Goal: Task Accomplishment & Management: Manage account settings

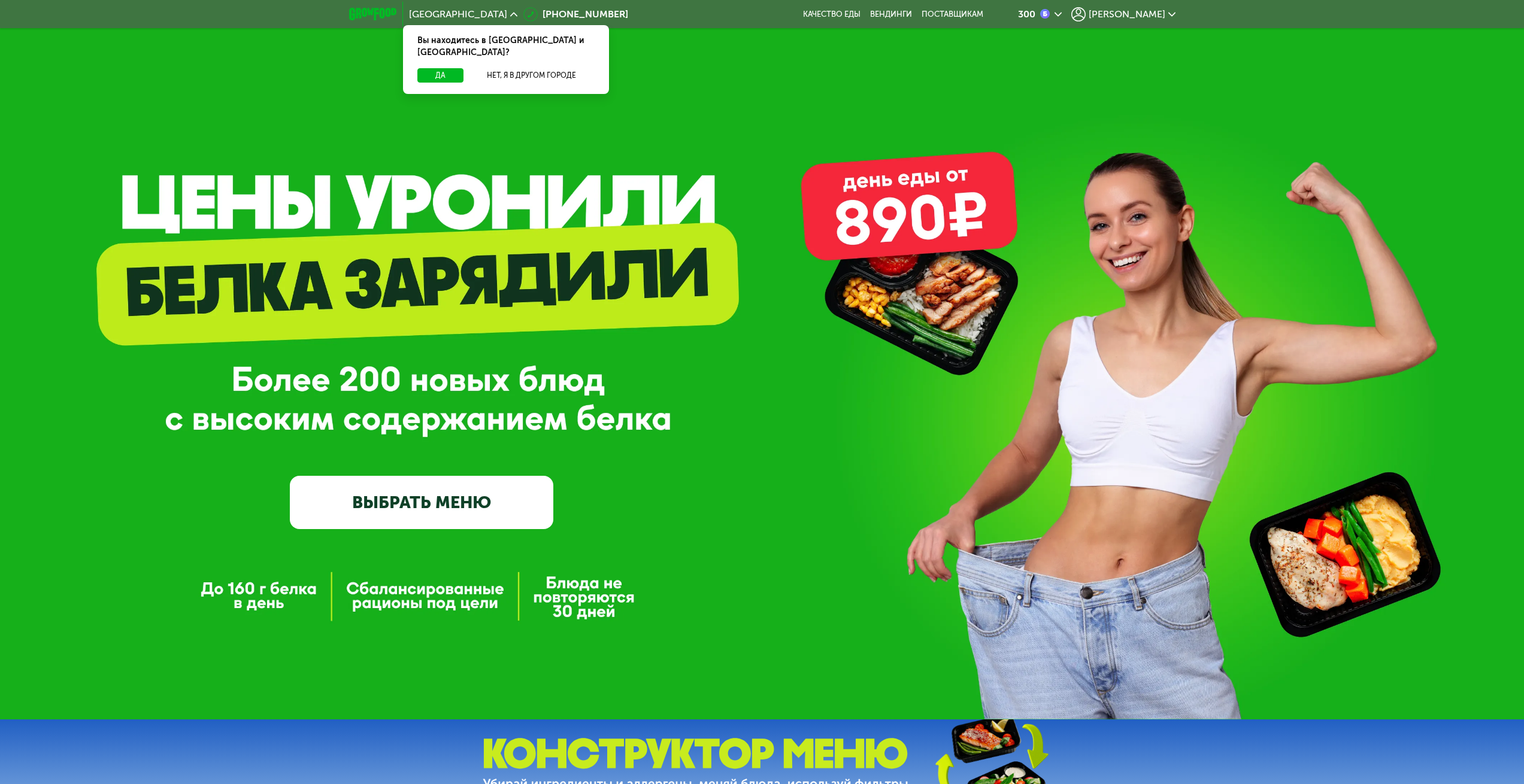
click at [1154, 14] on span "[PERSON_NAME]" at bounding box center [1126, 15] width 77 height 10
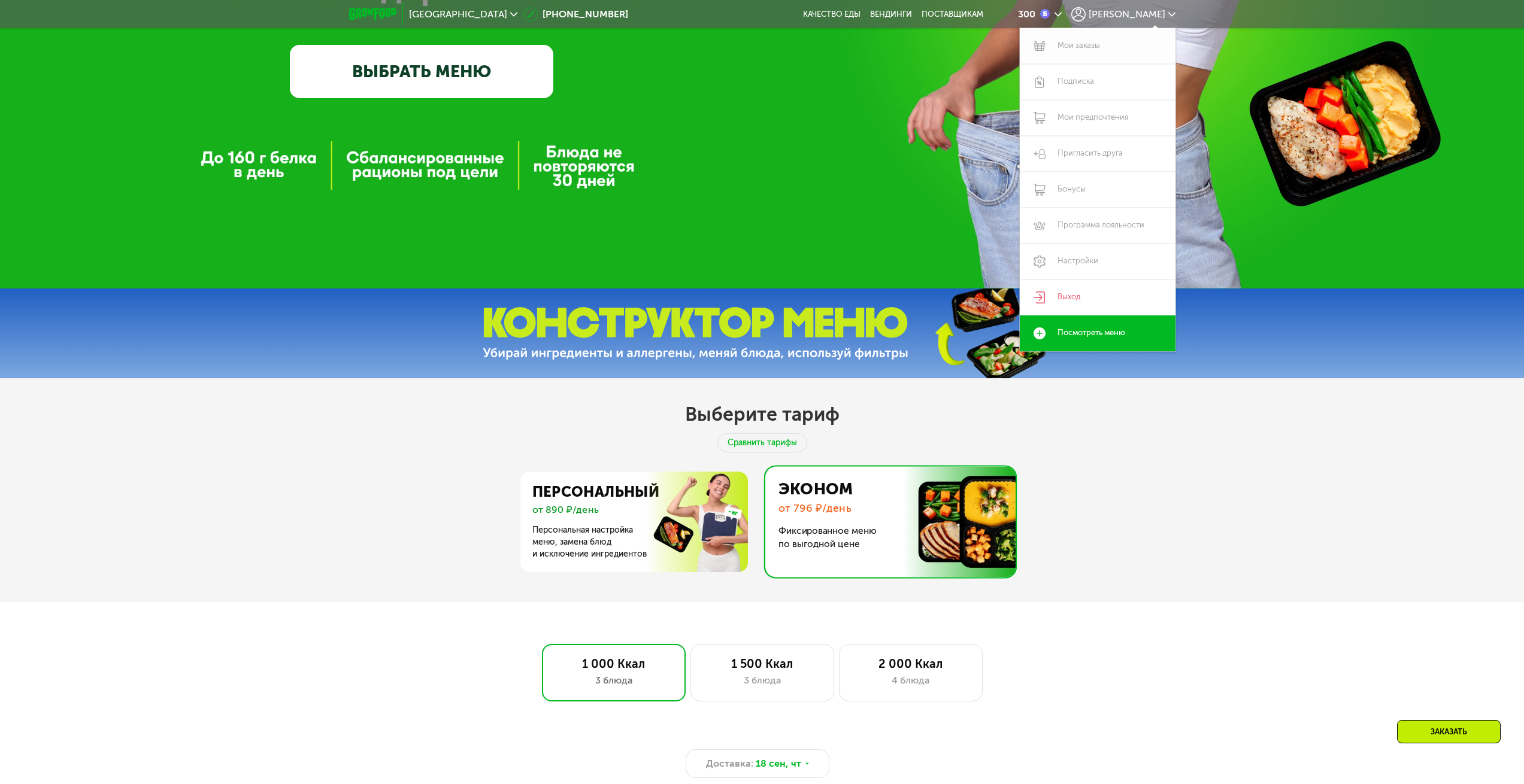
scroll to position [821, 0]
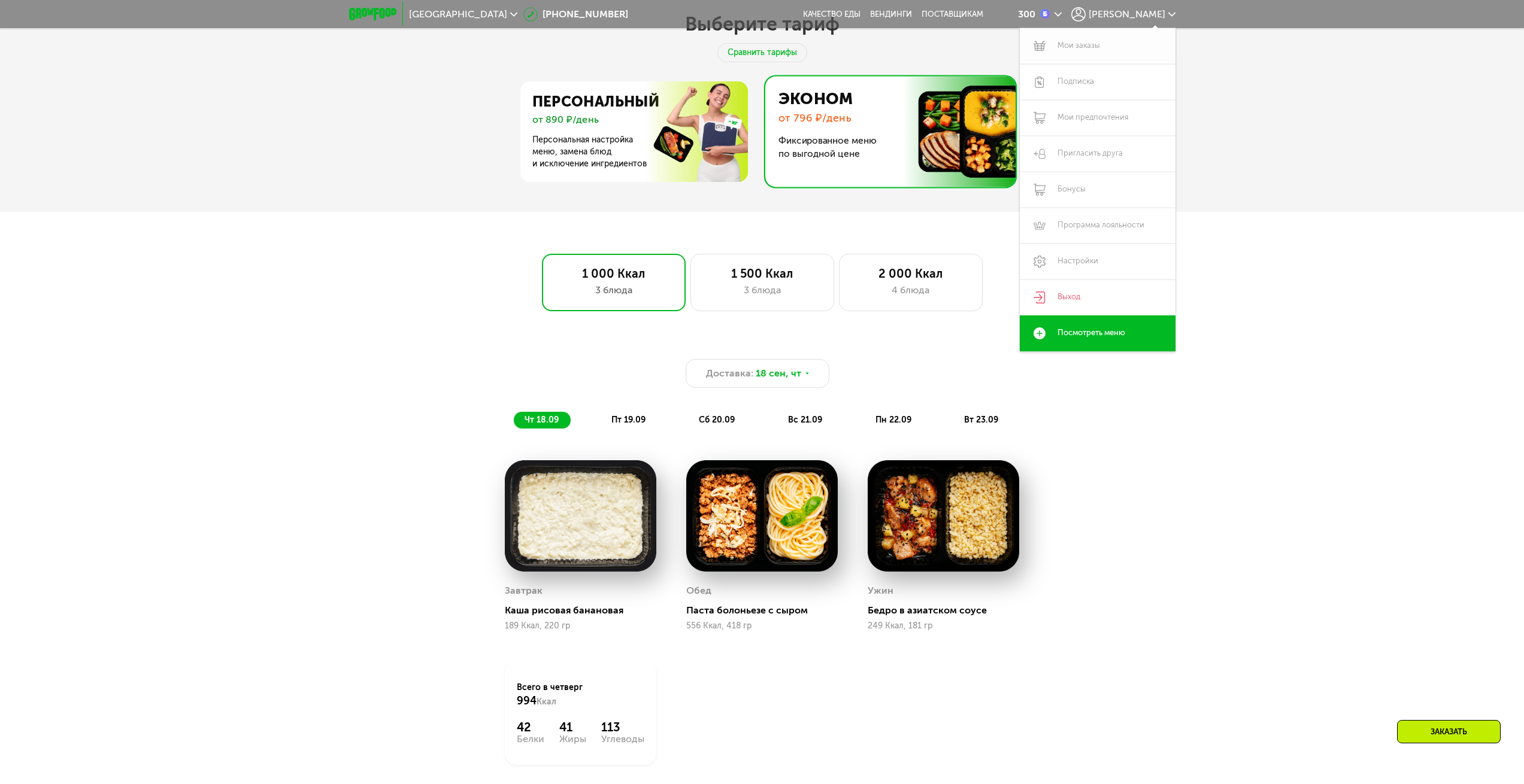
click at [1081, 48] on link "Мои заказы" at bounding box center [1098, 46] width 156 height 36
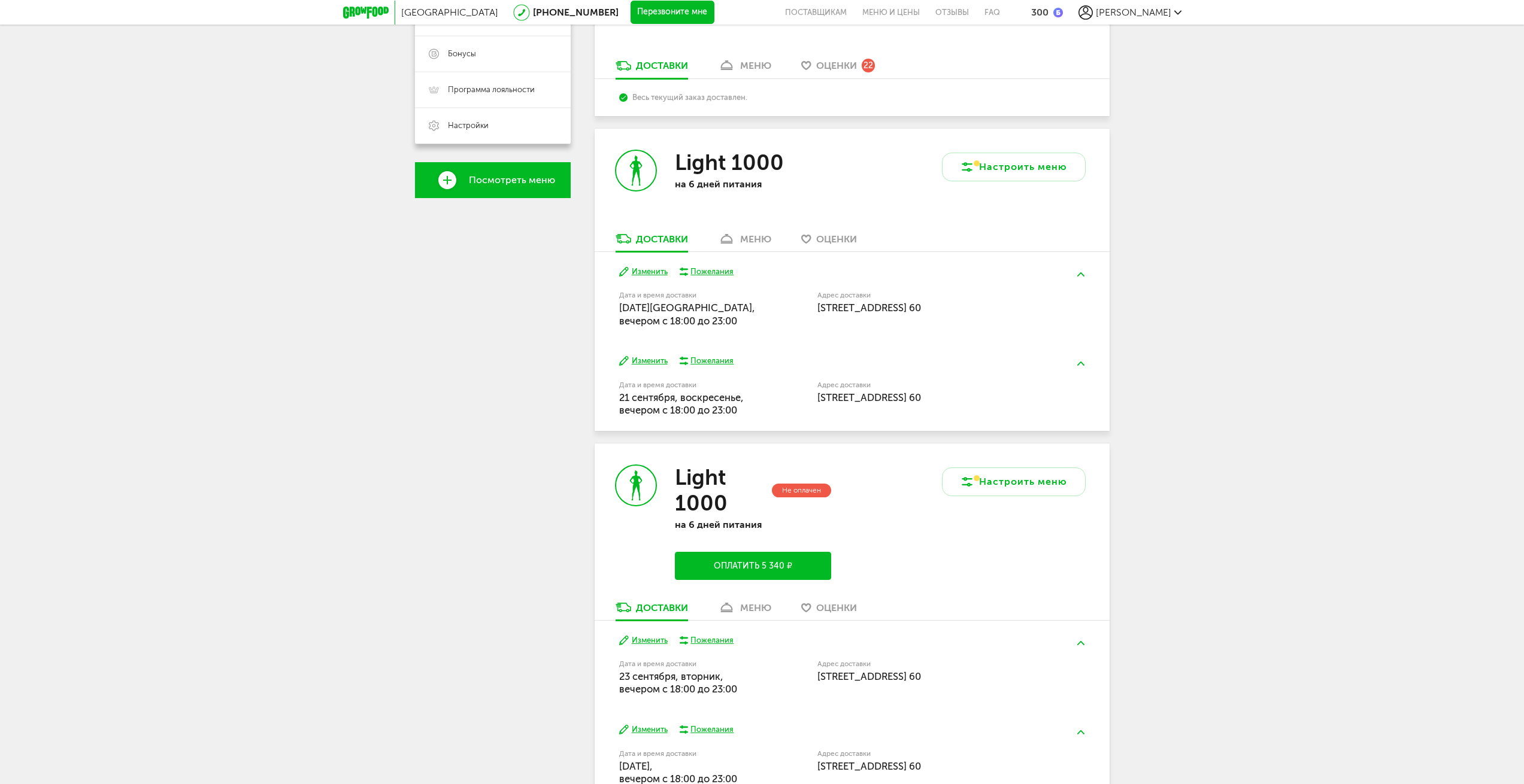
scroll to position [359, 0]
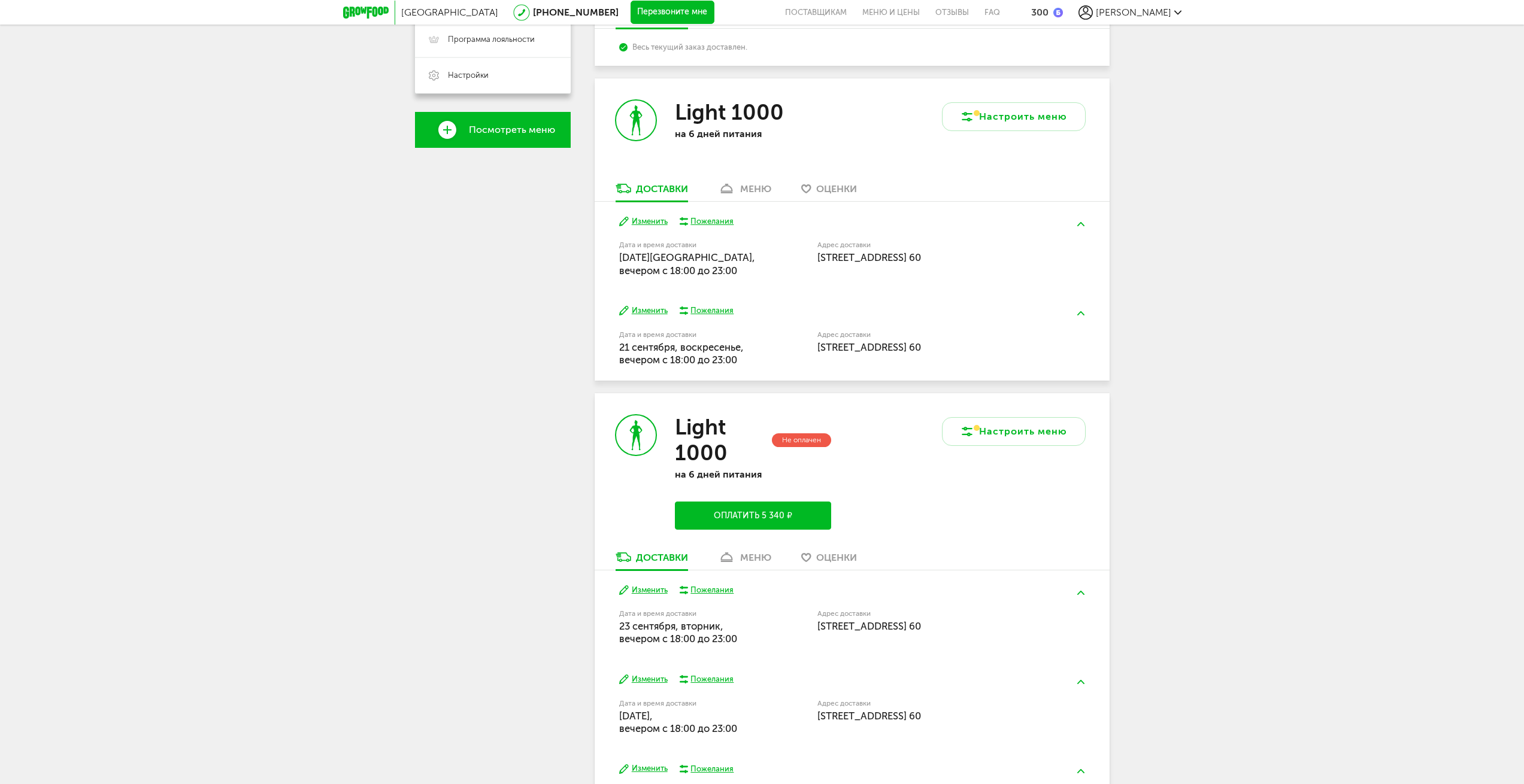
click at [758, 195] on link "меню" at bounding box center [744, 192] width 65 height 19
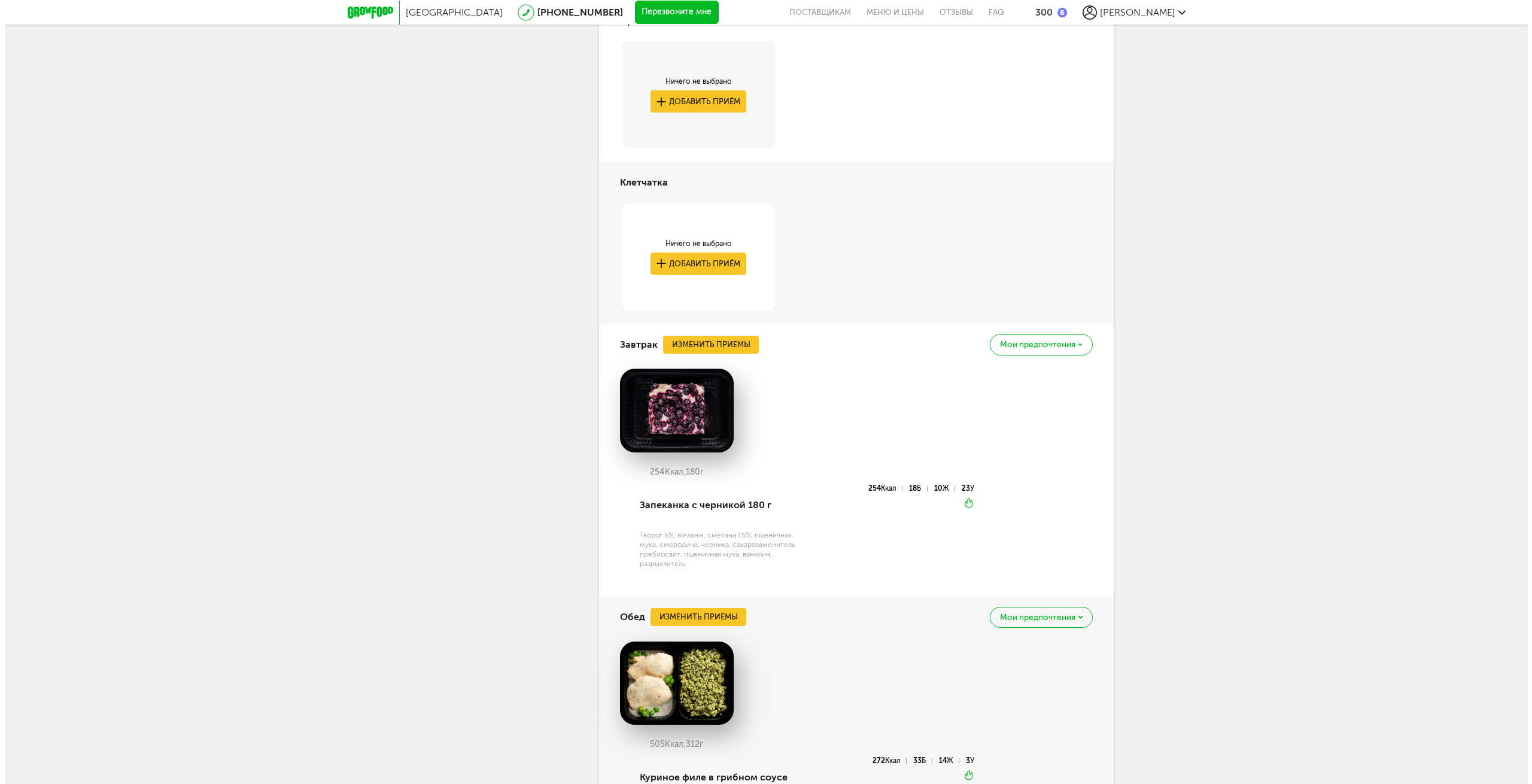
scroll to position [707, 0]
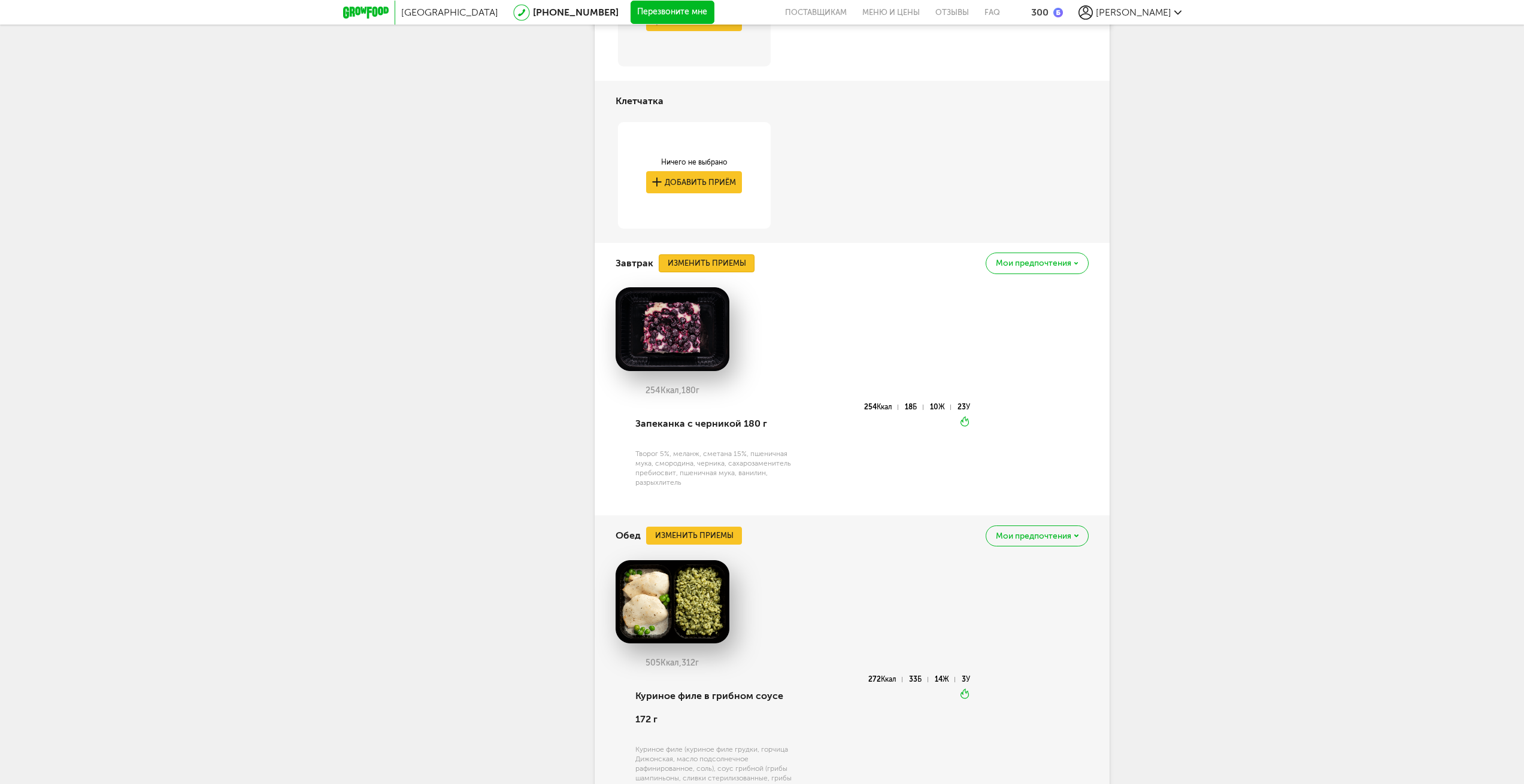
click at [702, 262] on button "Изменить приемы" at bounding box center [706, 263] width 95 height 18
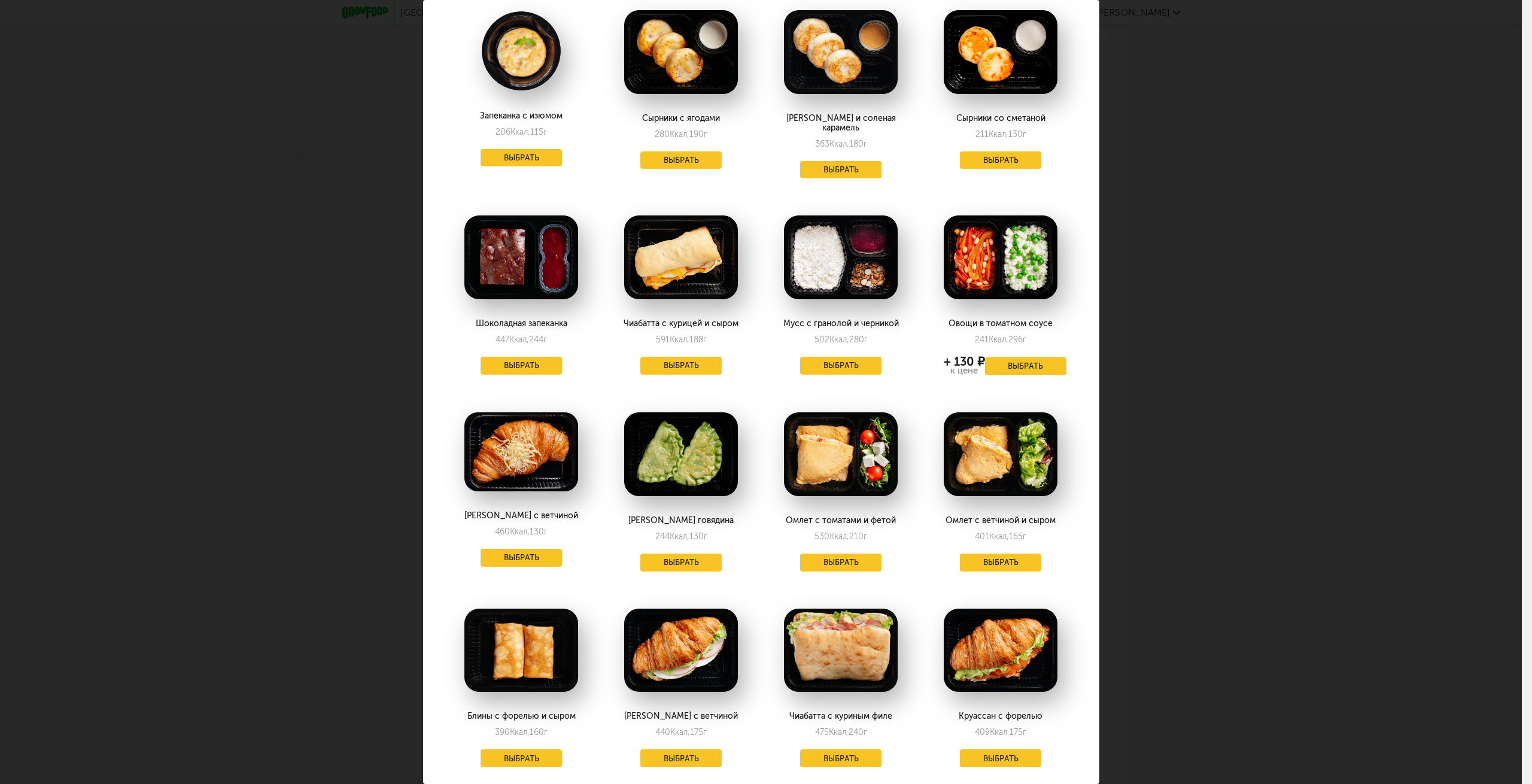
scroll to position [718, 0]
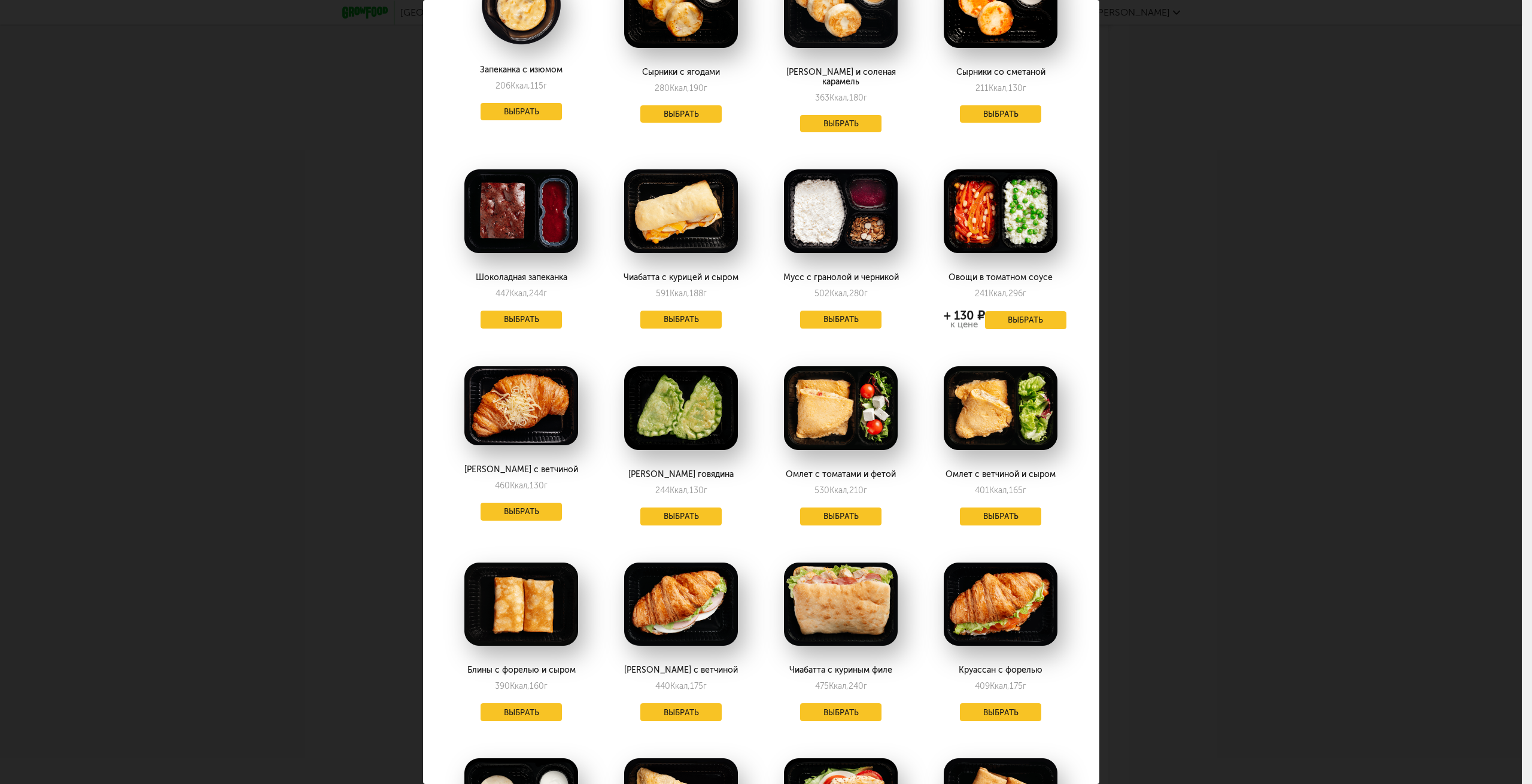
click at [611, 327] on div "Печенье и яблоки с корицей 272 Ккал, 162 г + 130 ₽ к цене Выбрать Злаковая каша…" at bounding box center [762, 338] width 639 height 1980
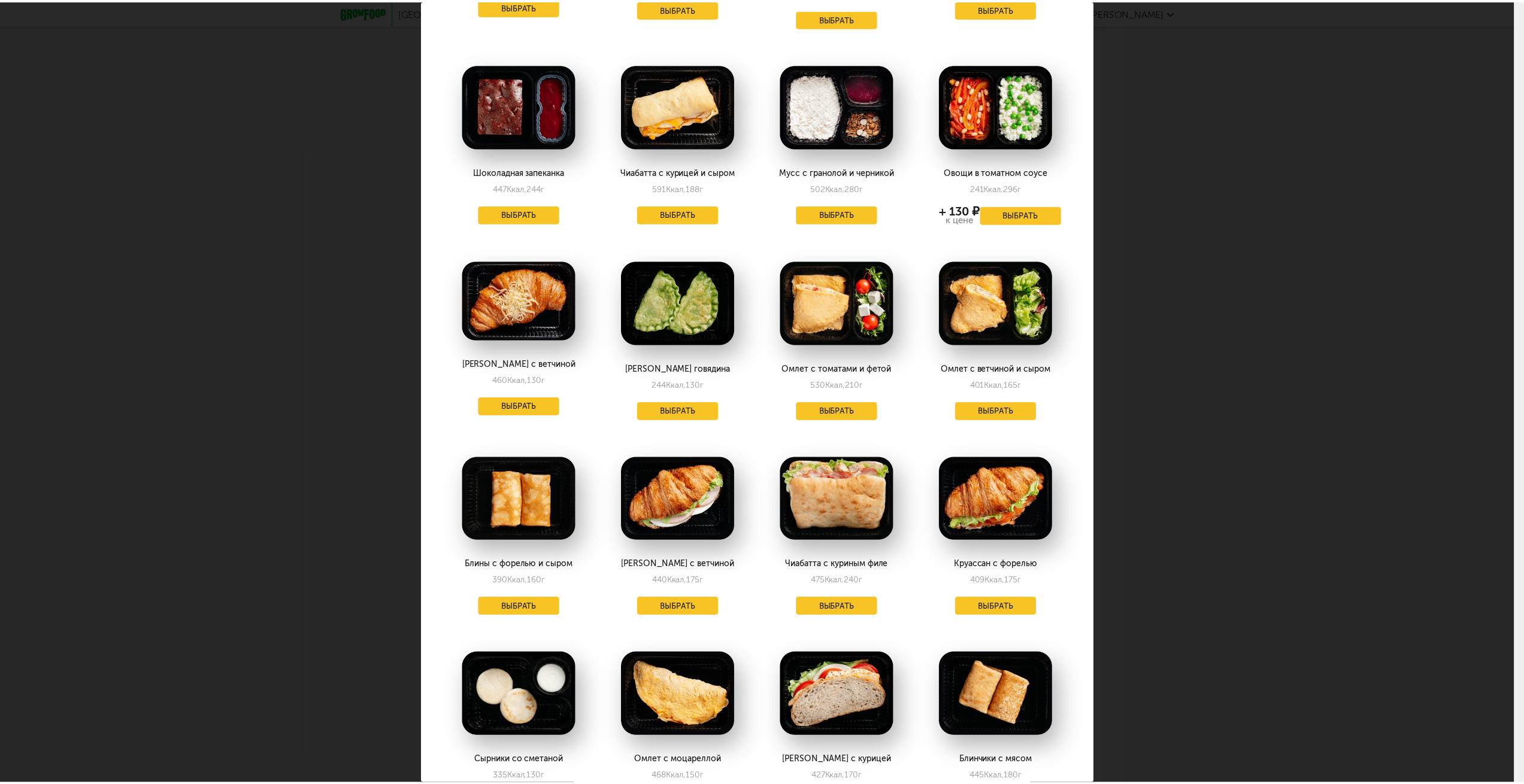
scroll to position [772, 0]
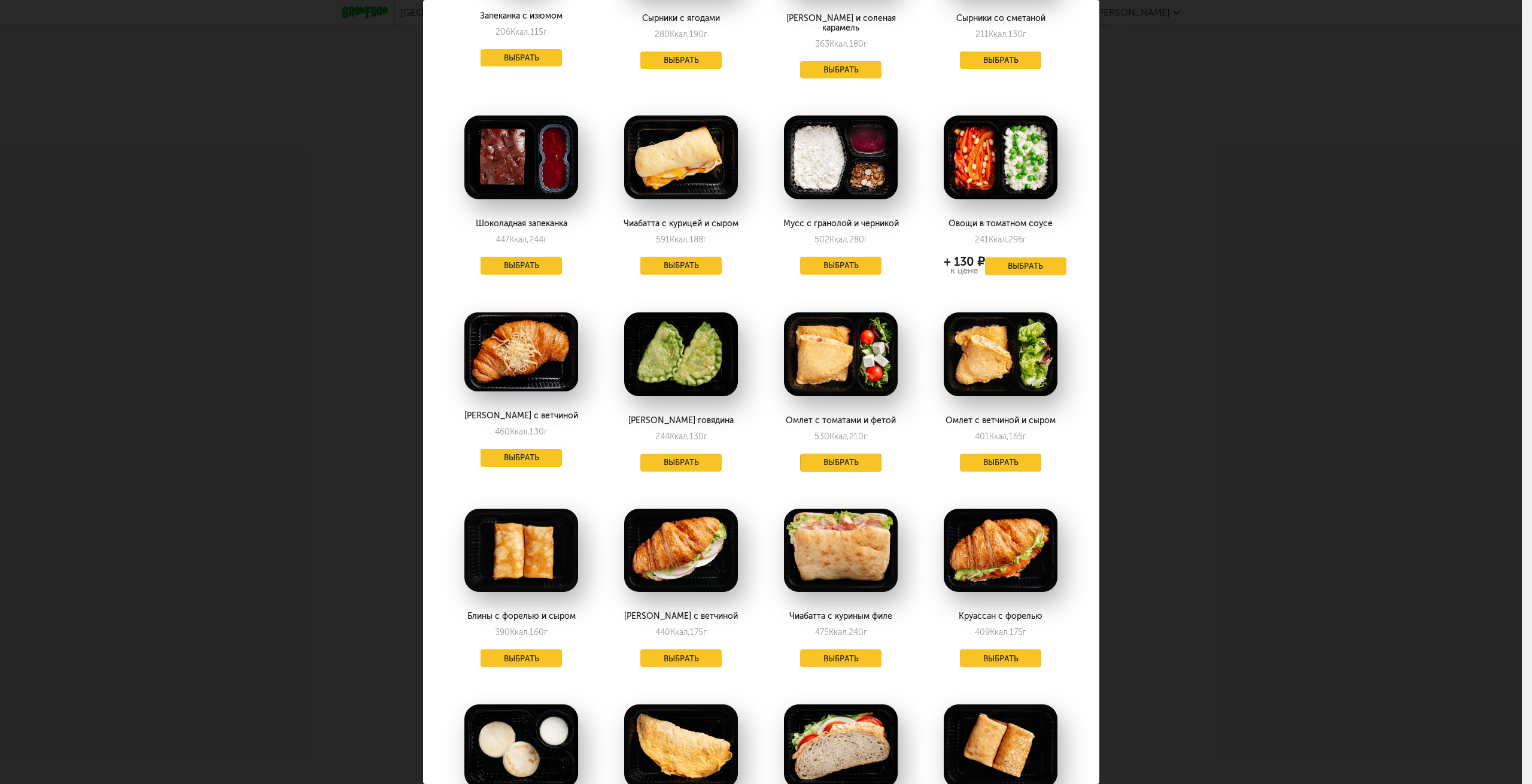
click at [845, 454] on button "Выбрать" at bounding box center [841, 463] width 82 height 18
